Goal: Information Seeking & Learning: Understand process/instructions

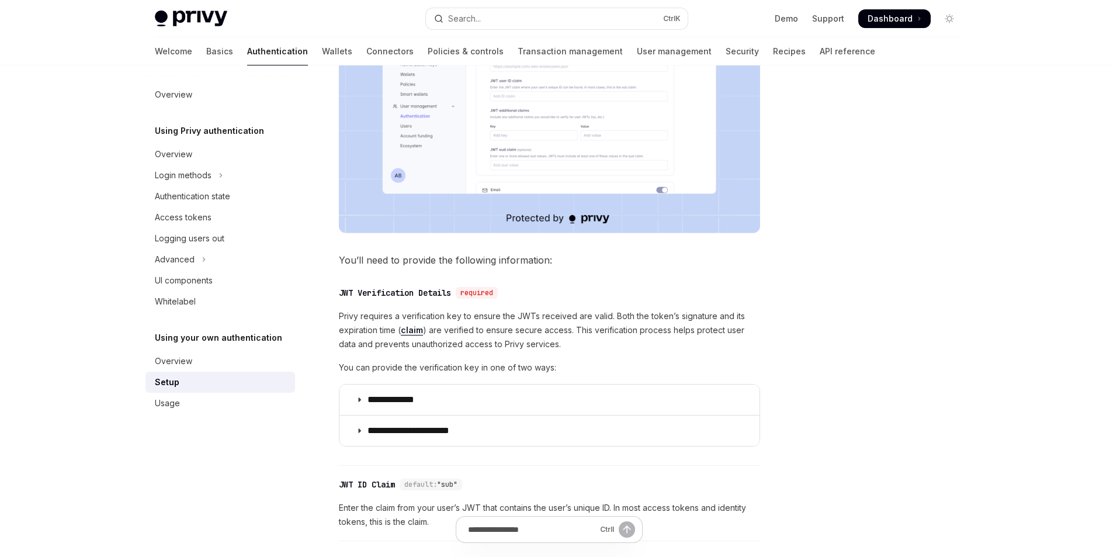
scroll to position [409, 0]
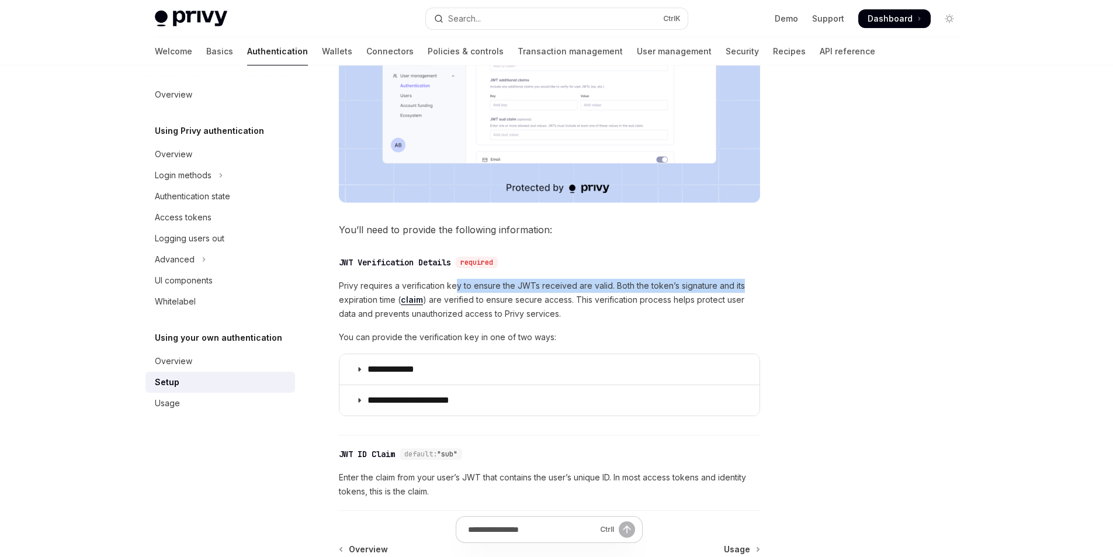
drag, startPoint x: 457, startPoint y: 282, endPoint x: 742, endPoint y: 291, distance: 284.8
click at [742, 291] on span "Privy requires a verification key to ensure the JWTs received are valid. Both t…" at bounding box center [549, 300] width 421 height 42
click at [760, 291] on div "**********" at bounding box center [439, 190] width 645 height 1020
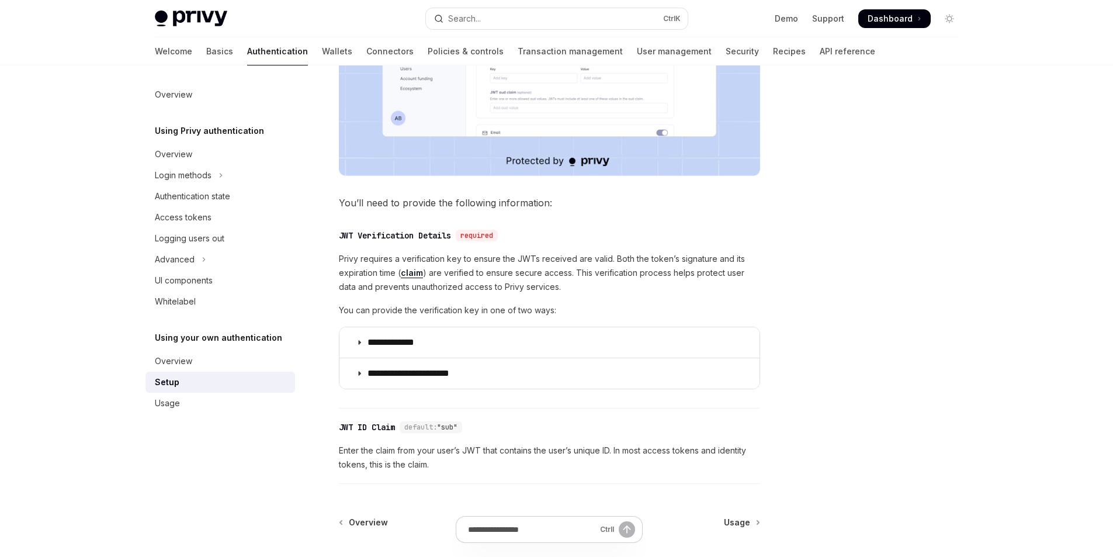
scroll to position [435, 0]
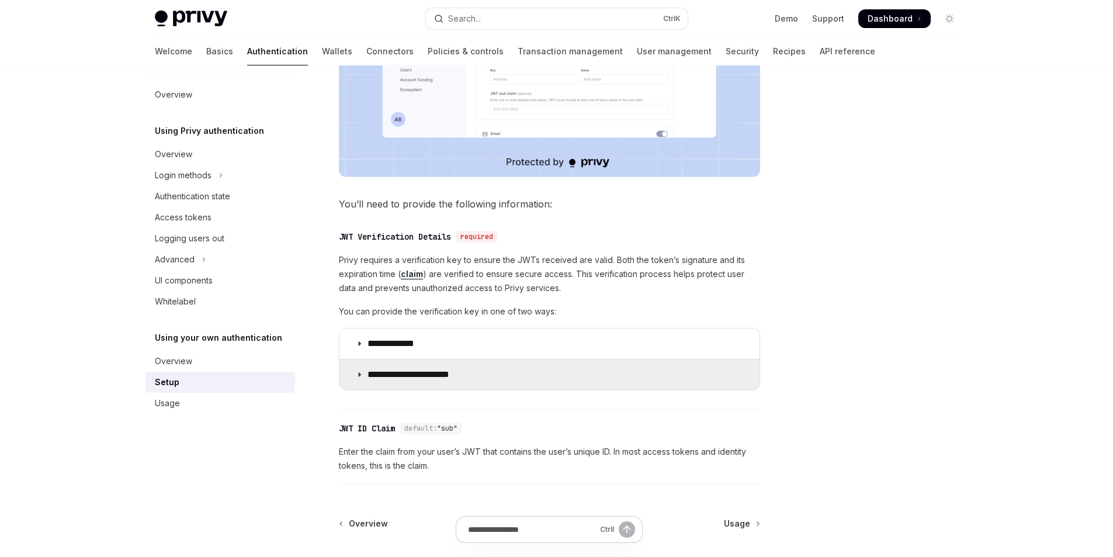
click at [357, 378] on icon at bounding box center [359, 374] width 7 height 7
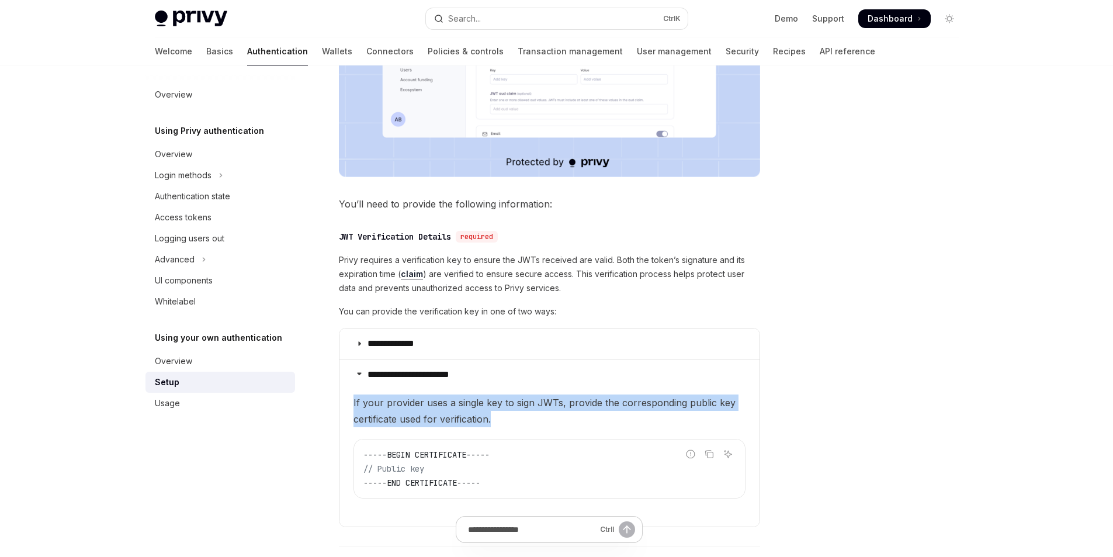
drag, startPoint x: 351, startPoint y: 400, endPoint x: 580, endPoint y: 414, distance: 230.1
click at [580, 414] on details "**********" at bounding box center [550, 443] width 420 height 168
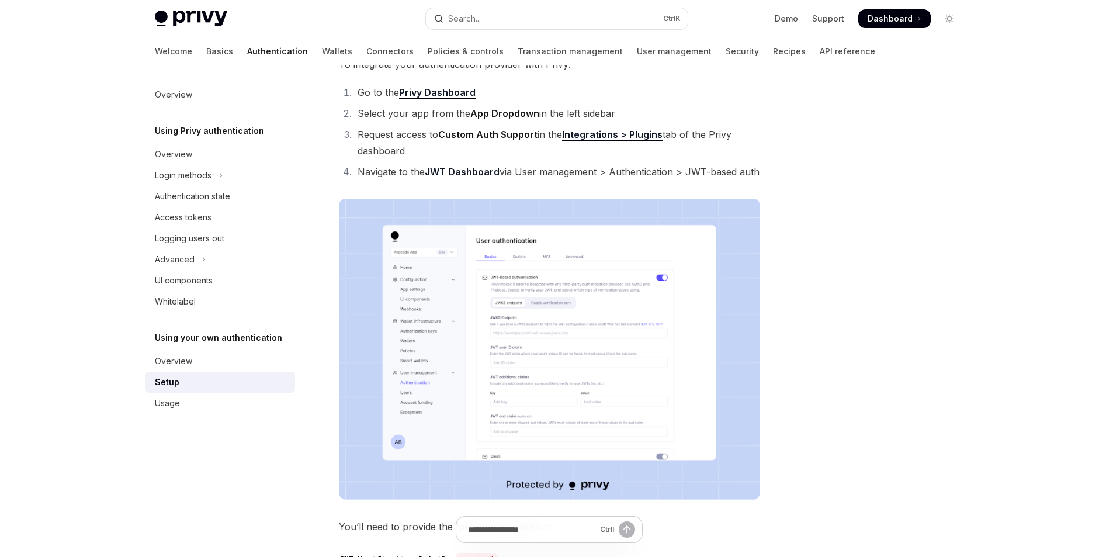
scroll to position [117, 0]
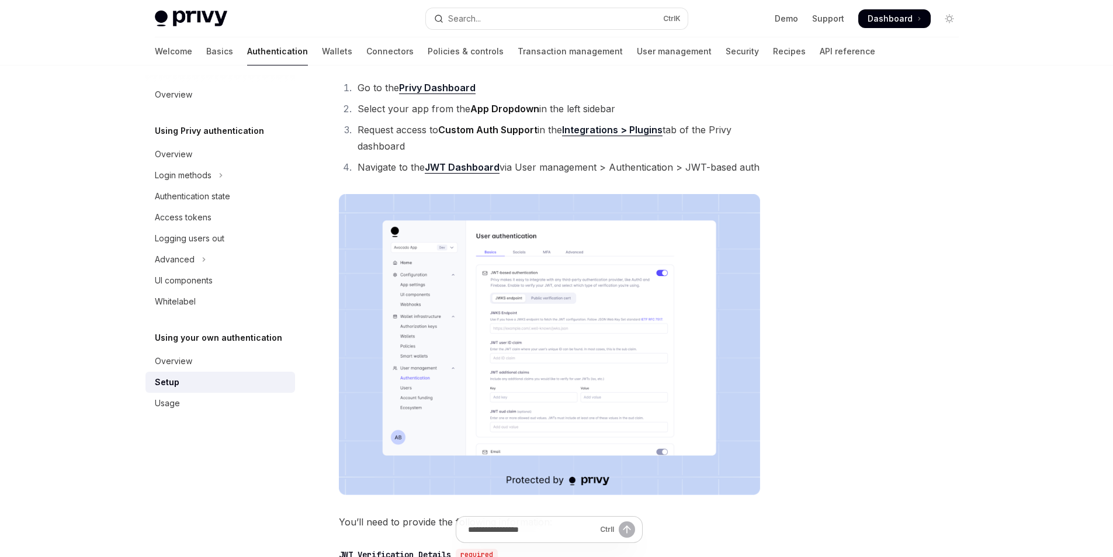
click at [535, 363] on img at bounding box center [549, 344] width 421 height 301
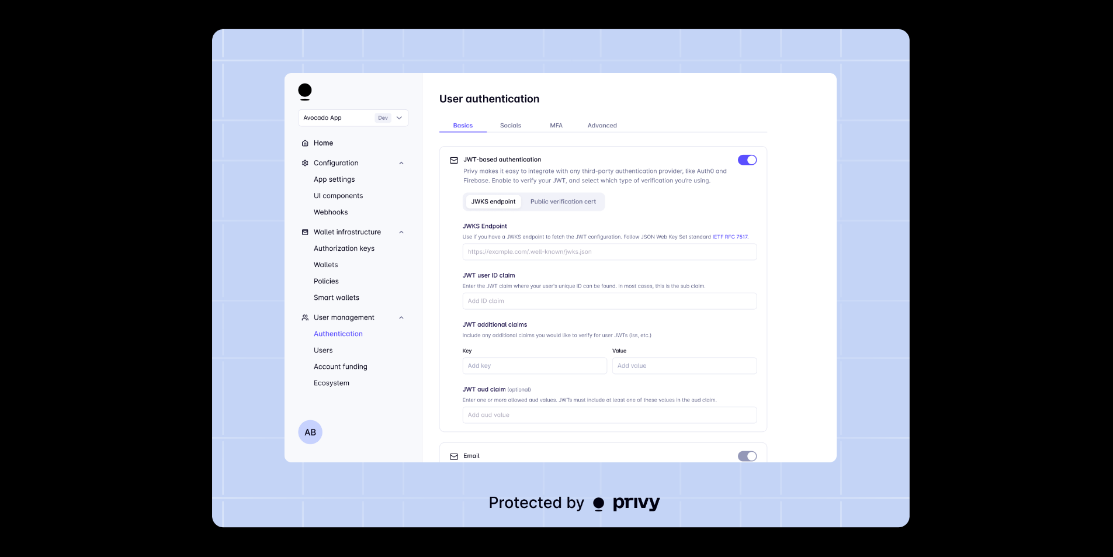
click at [1001, 274] on div at bounding box center [556, 278] width 1113 height 557
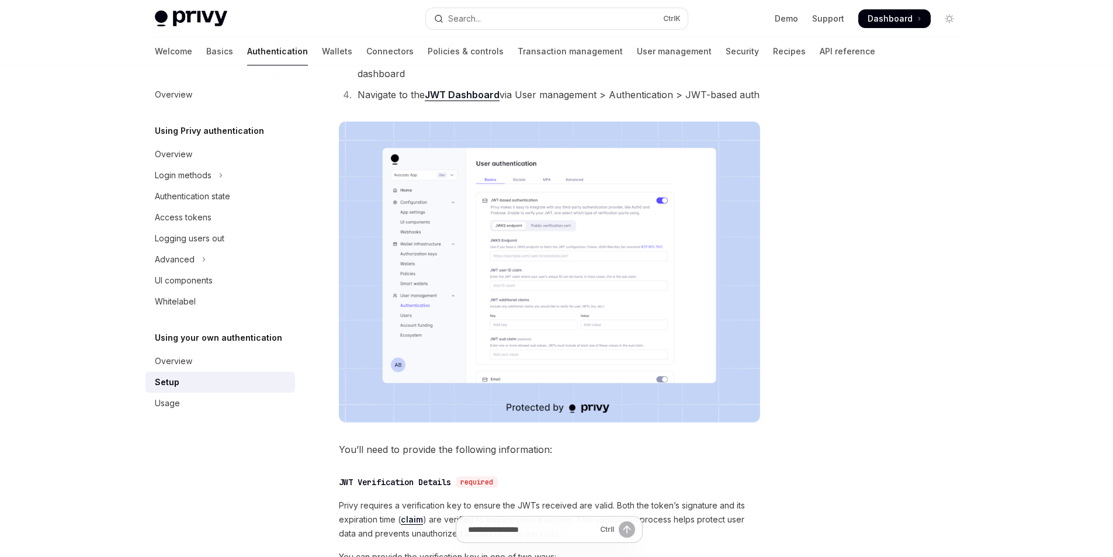
scroll to position [351, 0]
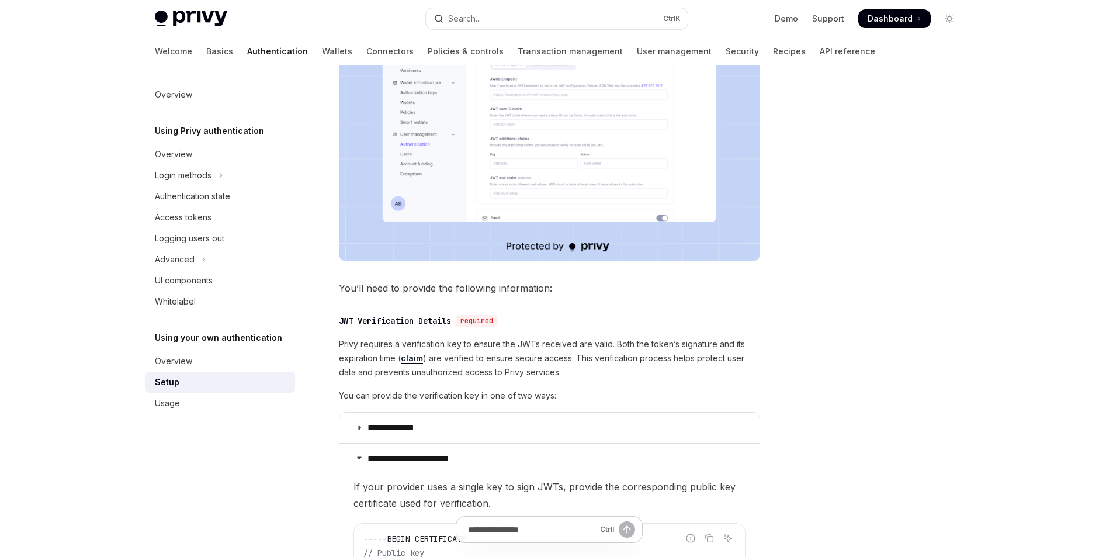
drag, startPoint x: 348, startPoint y: 341, endPoint x: 610, endPoint y: 344, distance: 261.9
click at [610, 344] on span "Privy requires a verification key to ensure the JWTs received are valid. Both t…" at bounding box center [549, 358] width 421 height 42
drag, startPoint x: 625, startPoint y: 343, endPoint x: 728, endPoint y: 348, distance: 103.0
click at [727, 348] on span "Privy requires a verification key to ensure the JWTs received are valid. Both t…" at bounding box center [549, 358] width 421 height 42
click at [753, 347] on span "Privy requires a verification key to ensure the JWTs received are valid. Both t…" at bounding box center [549, 358] width 421 height 42
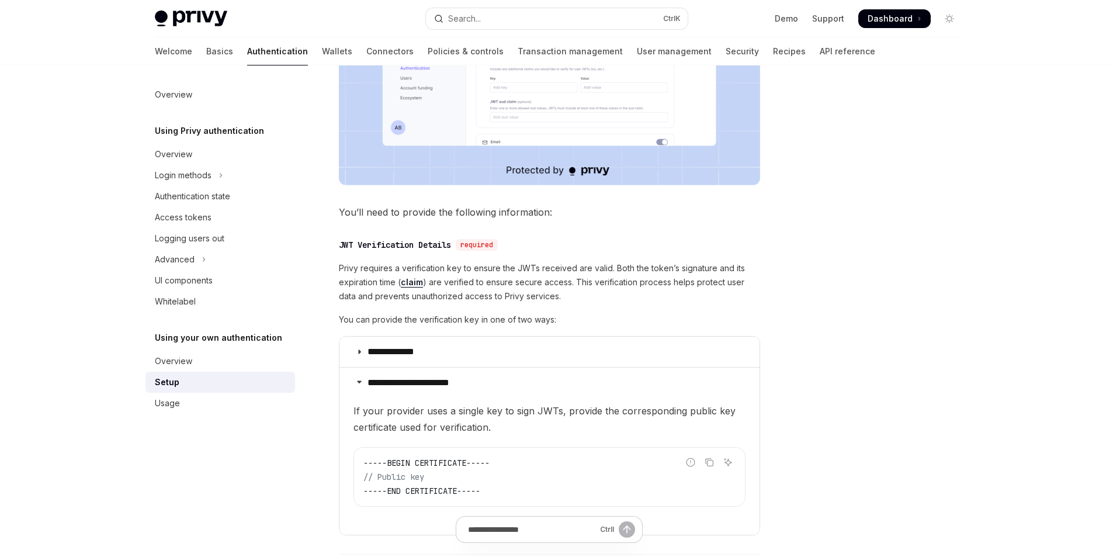
scroll to position [526, 0]
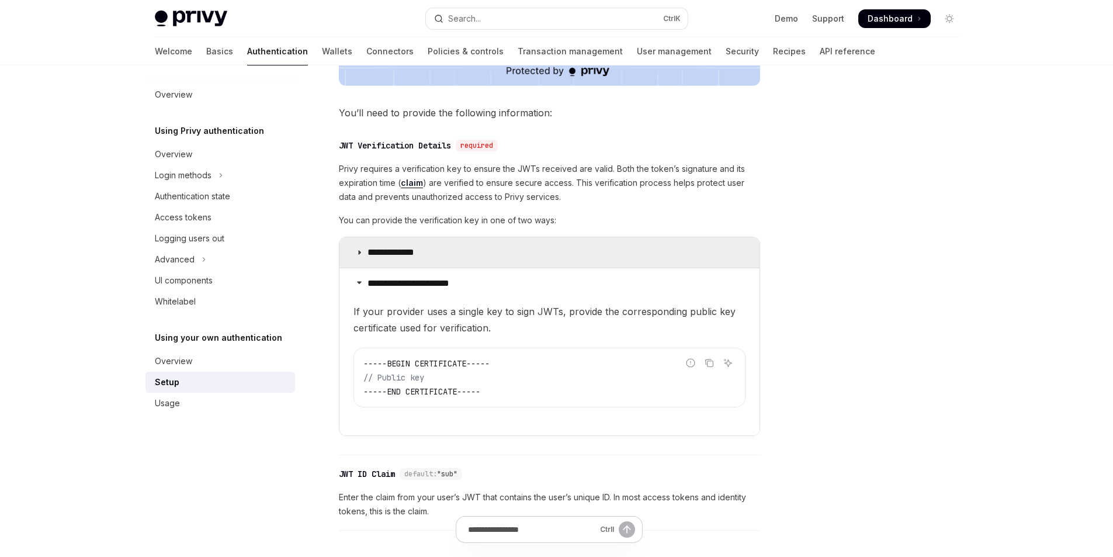
click at [456, 257] on summary "**********" at bounding box center [550, 252] width 420 height 30
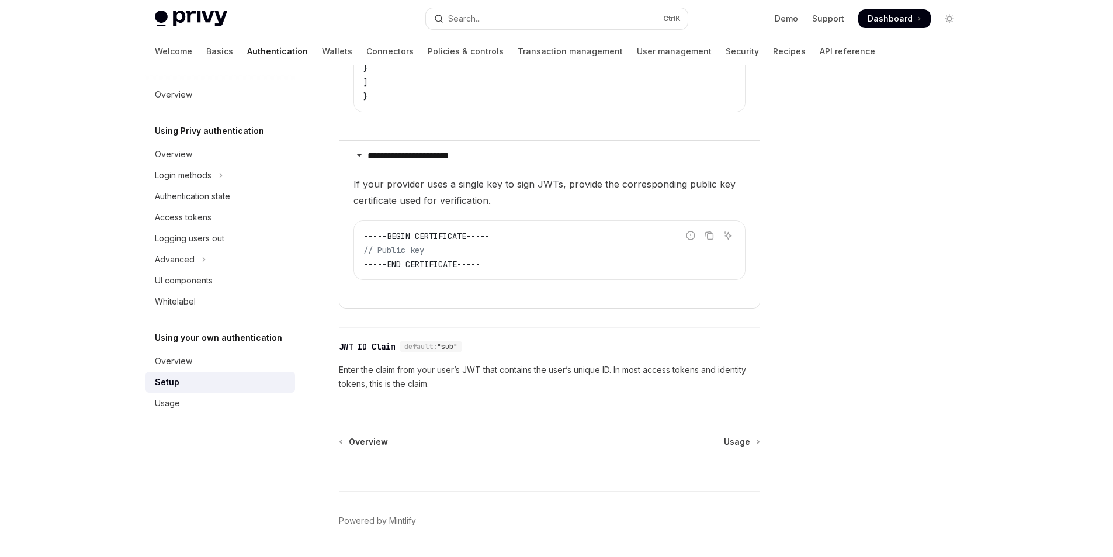
scroll to position [935, 0]
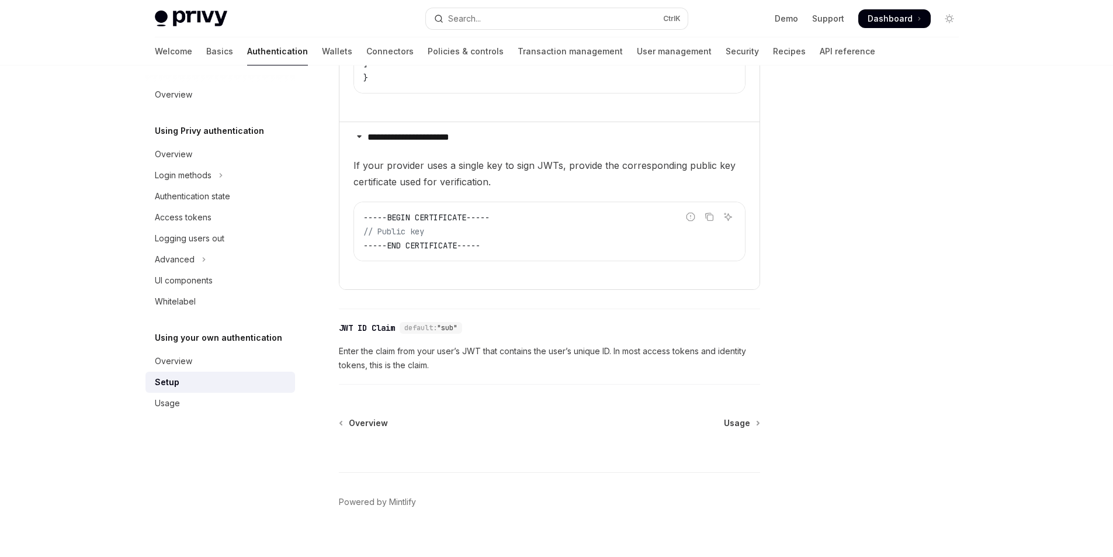
drag, startPoint x: 489, startPoint y: 248, endPoint x: 350, endPoint y: 216, distance: 142.6
click at [350, 216] on details "**********" at bounding box center [550, 206] width 420 height 168
click at [502, 246] on code "-----BEGIN CERTIFICATE----- // Public key -----END CERTIFICATE-----" at bounding box center [550, 231] width 372 height 42
drag, startPoint x: 528, startPoint y: 249, endPoint x: 489, endPoint y: 244, distance: 40.0
click at [489, 244] on code "-----BEGIN CERTIFICATE----- // Public key -----END CERTIFICATE-----" at bounding box center [550, 231] width 372 height 42
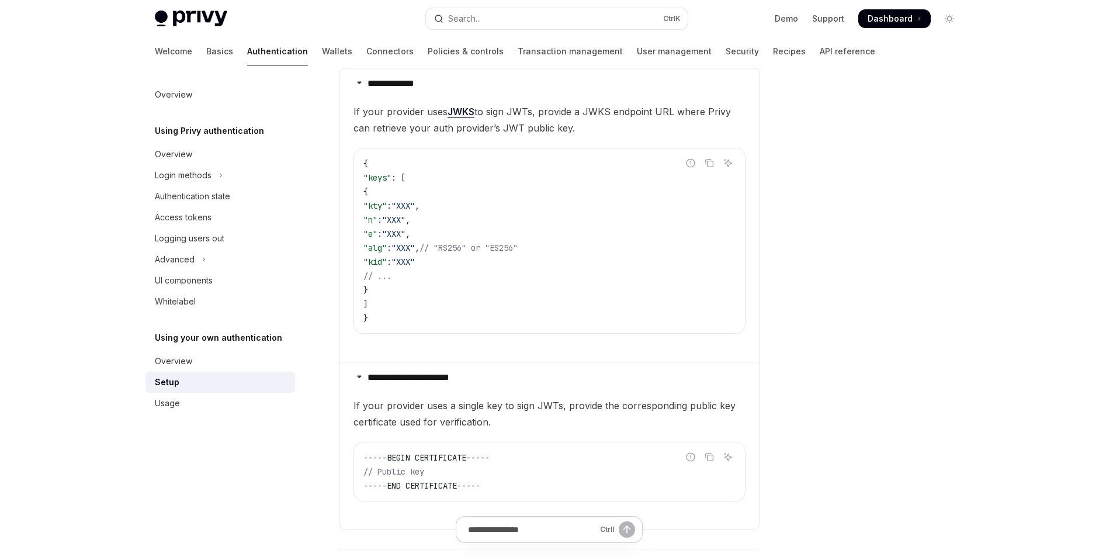
scroll to position [701, 0]
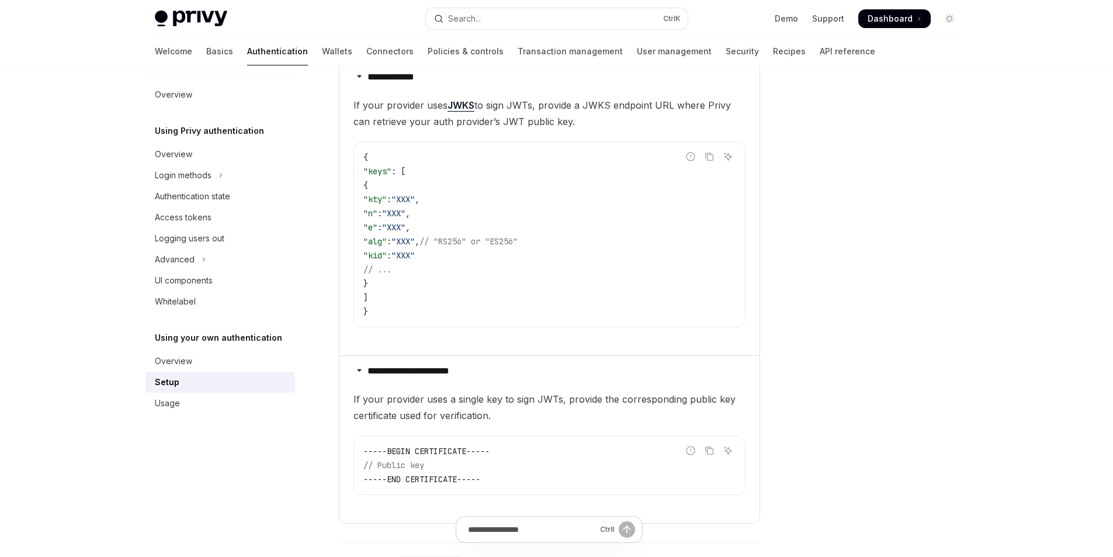
drag, startPoint x: 361, startPoint y: 396, endPoint x: 581, endPoint y: 415, distance: 220.6
click at [581, 415] on span "If your provider uses a single key to sign JWTs, provide the corresponding publ…" at bounding box center [550, 407] width 392 height 33
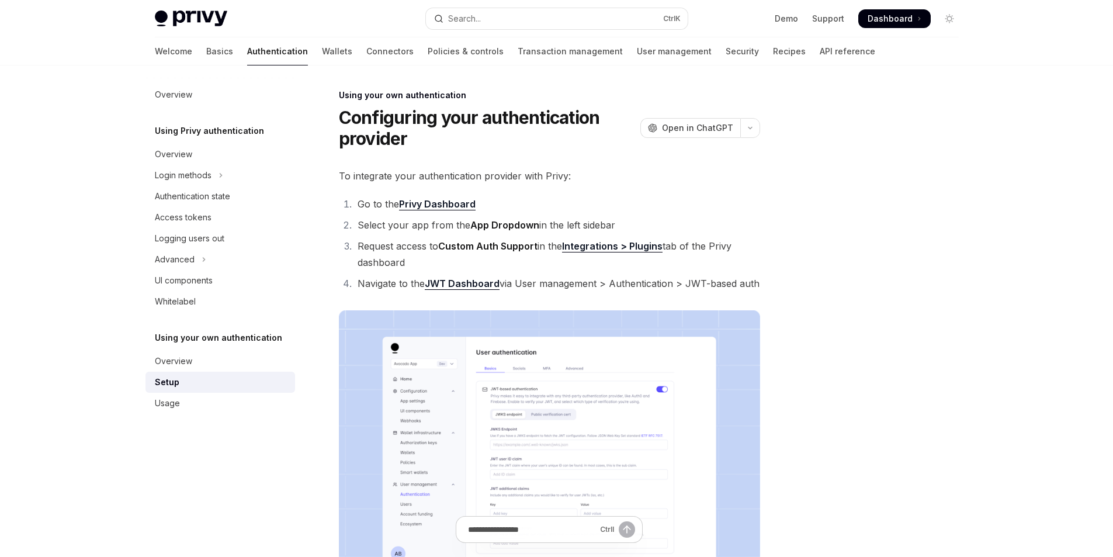
scroll to position [0, 0]
